Goal: Find specific page/section

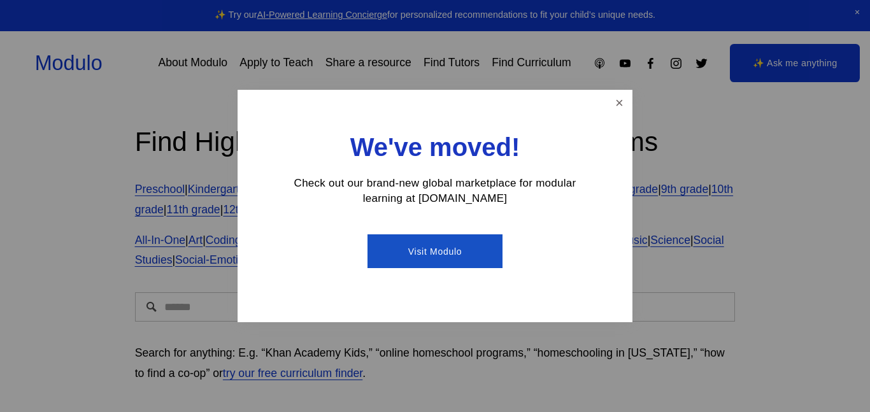
click at [467, 251] on link "Visit Modulo" at bounding box center [434, 251] width 134 height 34
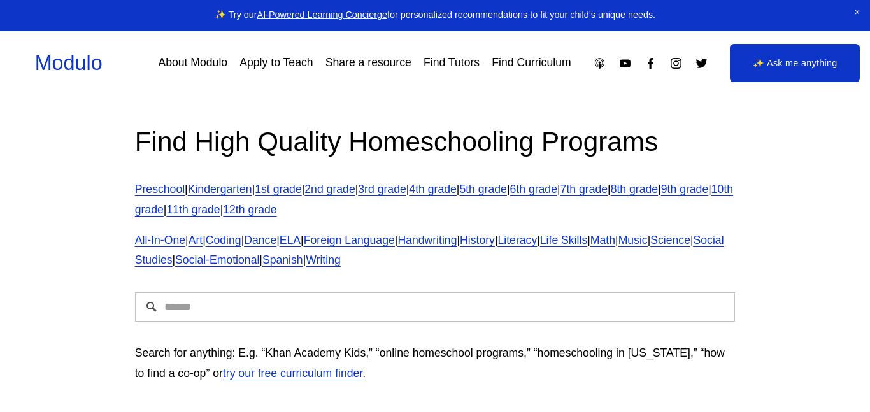
click at [423, 300] on input "Search" at bounding box center [435, 306] width 600 height 29
type input "**********"
